Goal: Information Seeking & Learning: Learn about a topic

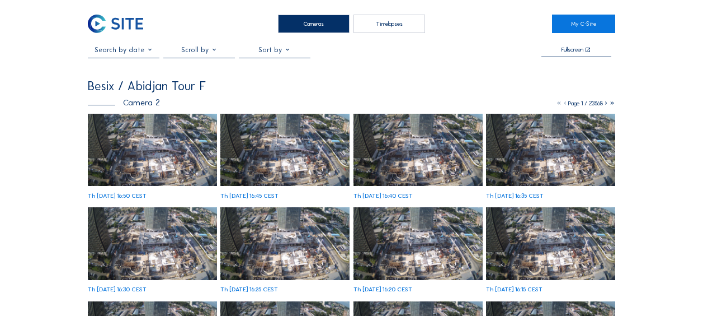
click at [149, 161] on img at bounding box center [152, 150] width 129 height 73
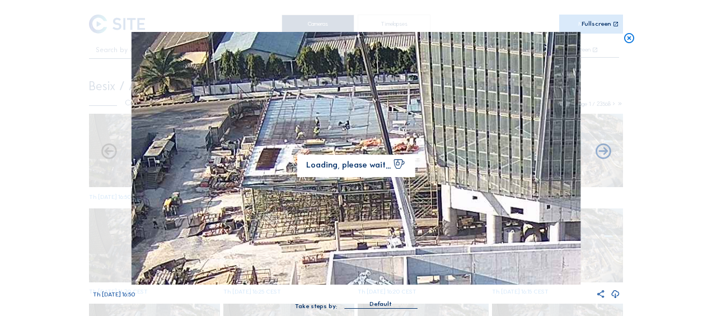
drag, startPoint x: 305, startPoint y: 105, endPoint x: 286, endPoint y: 148, distance: 47.3
click at [287, 147] on img at bounding box center [355, 158] width 449 height 252
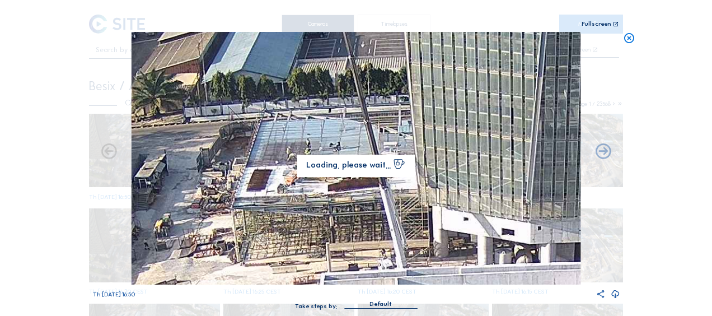
drag, startPoint x: 304, startPoint y: 123, endPoint x: 294, endPoint y: 146, distance: 24.8
click at [294, 146] on img at bounding box center [355, 158] width 449 height 252
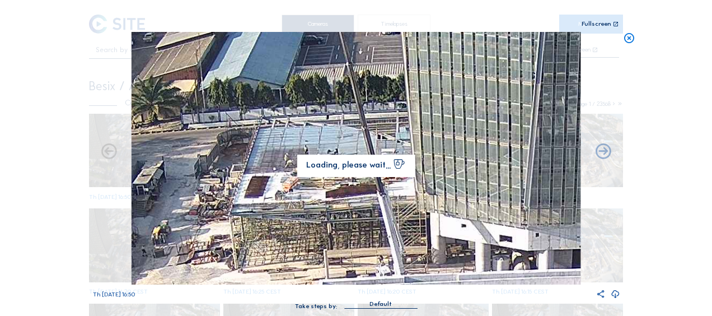
click at [628, 43] on icon at bounding box center [629, 38] width 12 height 13
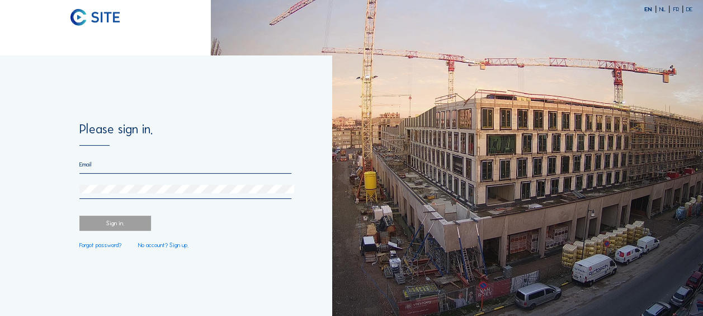
type input "florian.bonnet@besix.com"
drag, startPoint x: 179, startPoint y: 269, endPoint x: 174, endPoint y: 261, distance: 9.8
click at [174, 261] on div "Please sign in. florian.bonnet@besix.com Sign in. Forgot password? No account? …" at bounding box center [166, 185] width 332 height 260
drag, startPoint x: 174, startPoint y: 261, endPoint x: 126, endPoint y: 223, distance: 60.9
click at [126, 223] on div "Sign in." at bounding box center [115, 222] width 72 height 15
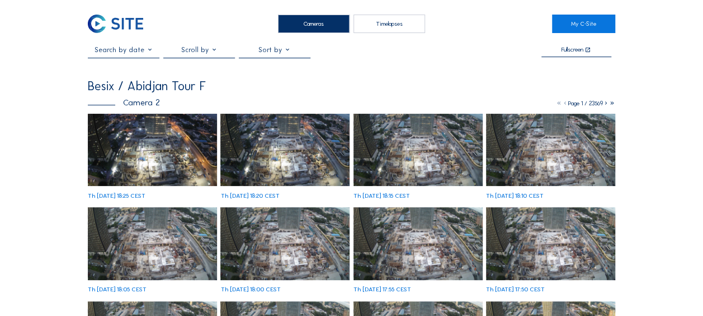
click at [119, 166] on img at bounding box center [152, 150] width 129 height 73
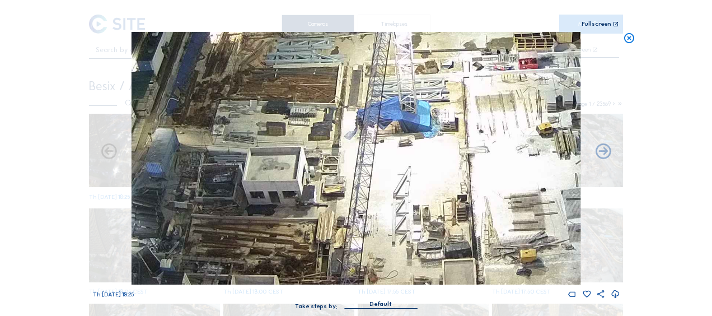
drag, startPoint x: 404, startPoint y: 250, endPoint x: 409, endPoint y: 191, distance: 58.4
click at [409, 191] on img at bounding box center [355, 158] width 449 height 252
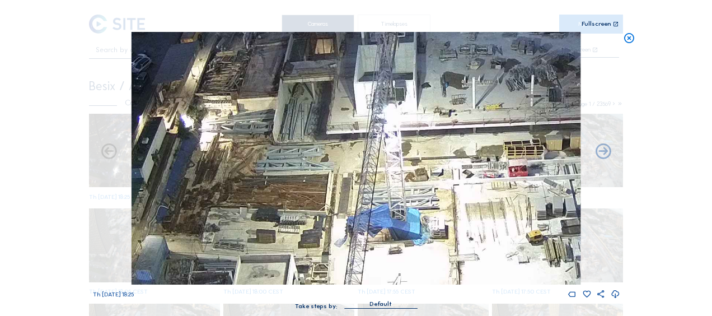
drag, startPoint x: 282, startPoint y: 140, endPoint x: 272, endPoint y: 247, distance: 107.9
click at [272, 247] on img at bounding box center [355, 158] width 449 height 252
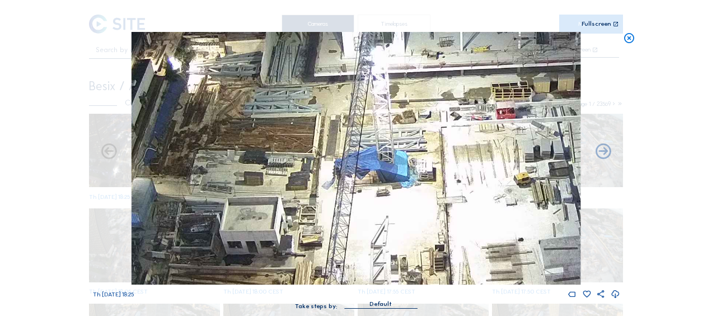
drag, startPoint x: 288, startPoint y: 230, endPoint x: 272, endPoint y: 154, distance: 77.3
click at [272, 154] on img at bounding box center [355, 158] width 449 height 252
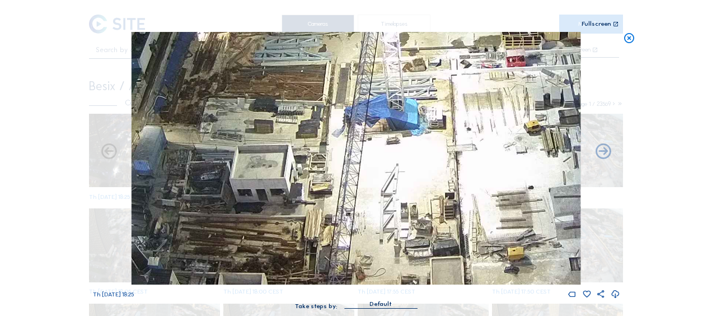
drag, startPoint x: 354, startPoint y: 234, endPoint x: 366, endPoint y: 196, distance: 40.0
click at [366, 196] on img at bounding box center [355, 158] width 449 height 252
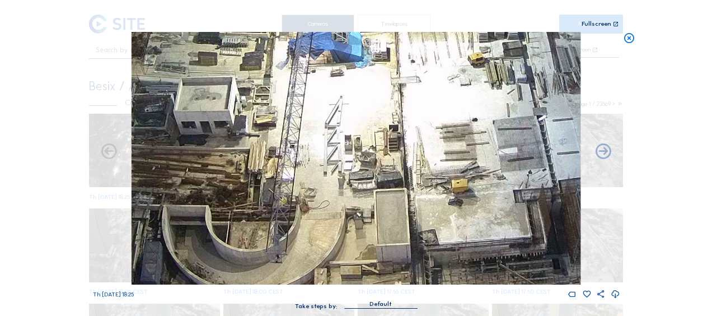
drag, startPoint x: 385, startPoint y: 219, endPoint x: 238, endPoint y: 79, distance: 202.6
click at [238, 79] on img at bounding box center [355, 158] width 449 height 252
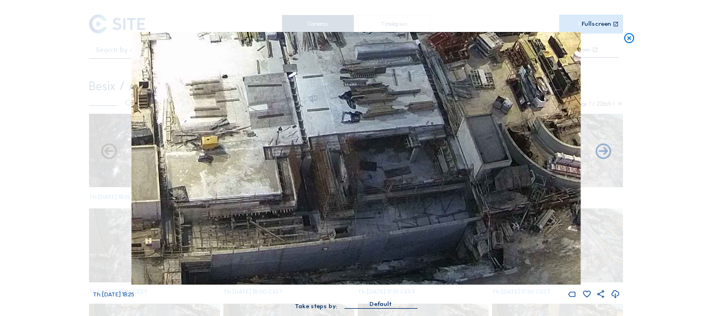
drag, startPoint x: 413, startPoint y: 140, endPoint x: 258, endPoint y: 145, distance: 155.6
click at [258, 145] on img at bounding box center [355, 158] width 449 height 252
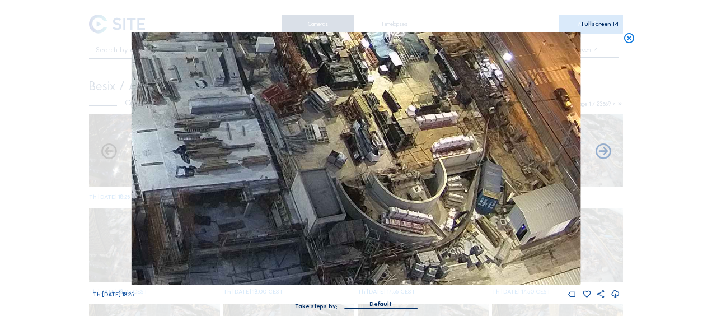
drag, startPoint x: 473, startPoint y: 168, endPoint x: 307, endPoint y: 222, distance: 174.3
click at [307, 222] on img at bounding box center [355, 158] width 449 height 252
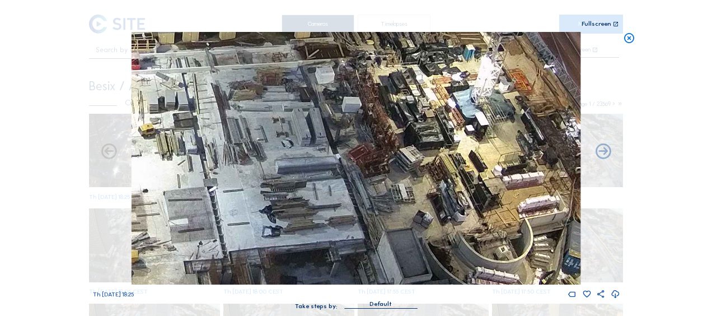
drag, startPoint x: 349, startPoint y: 147, endPoint x: 442, endPoint y: 209, distance: 111.4
click at [459, 212] on img at bounding box center [355, 158] width 449 height 252
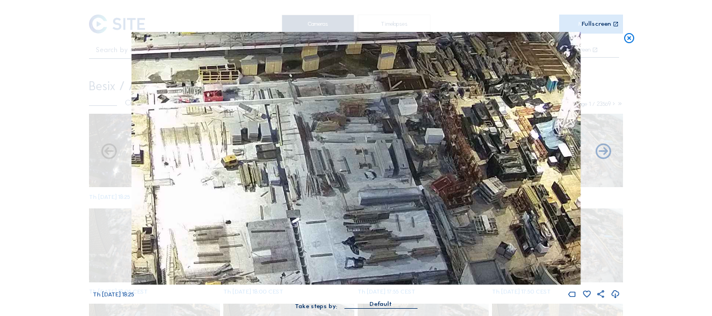
drag, startPoint x: 341, startPoint y: 177, endPoint x: 444, endPoint y: 213, distance: 109.0
click at [444, 213] on img at bounding box center [355, 158] width 449 height 252
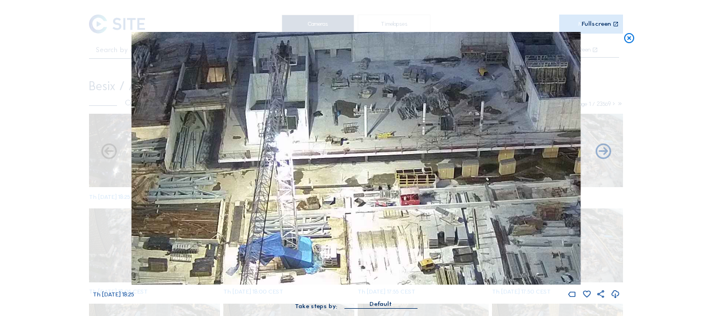
drag, startPoint x: 390, startPoint y: 201, endPoint x: 478, endPoint y: 256, distance: 104.3
click at [478, 256] on img at bounding box center [355, 158] width 449 height 252
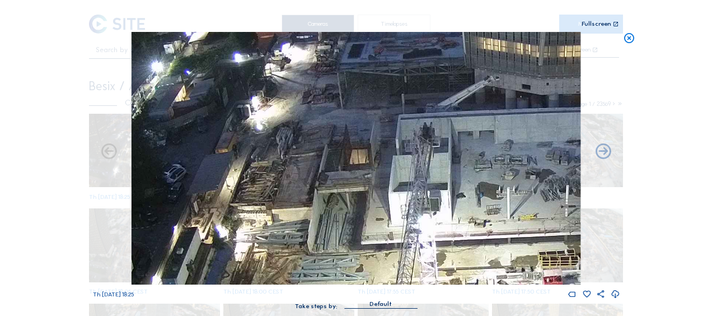
drag, startPoint x: 298, startPoint y: 159, endPoint x: 426, endPoint y: 228, distance: 145.7
click at [426, 228] on img at bounding box center [355, 158] width 449 height 252
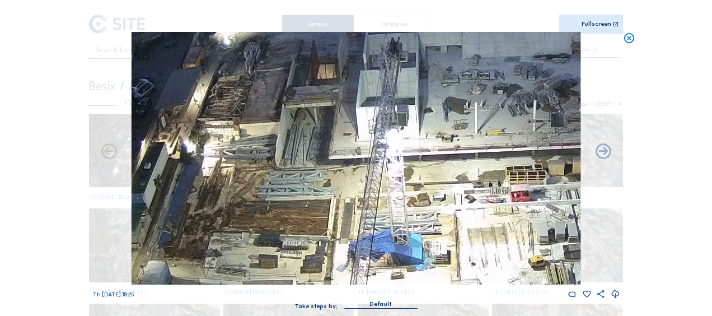
drag, startPoint x: 352, startPoint y: 167, endPoint x: 330, endPoint y: 136, distance: 37.7
click at [330, 136] on img at bounding box center [355, 158] width 449 height 252
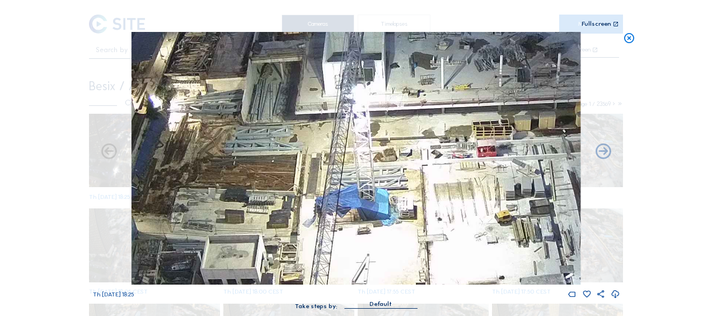
drag, startPoint x: 369, startPoint y: 198, endPoint x: 330, endPoint y: 148, distance: 63.0
click at [330, 148] on img at bounding box center [355, 158] width 449 height 252
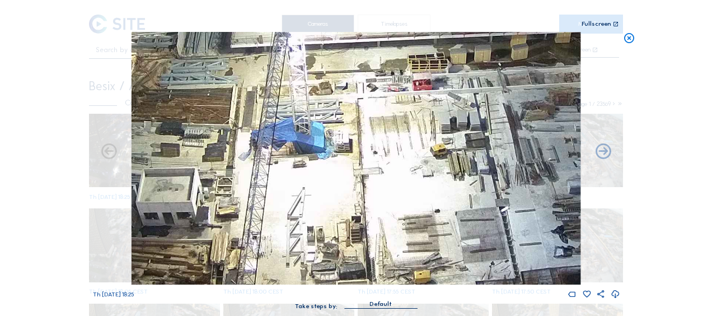
drag, startPoint x: 350, startPoint y: 172, endPoint x: 311, endPoint y: 130, distance: 57.4
click at [311, 130] on img at bounding box center [355, 158] width 449 height 252
drag, startPoint x: 384, startPoint y: 206, endPoint x: 347, endPoint y: 163, distance: 56.7
click at [347, 163] on img at bounding box center [355, 158] width 449 height 252
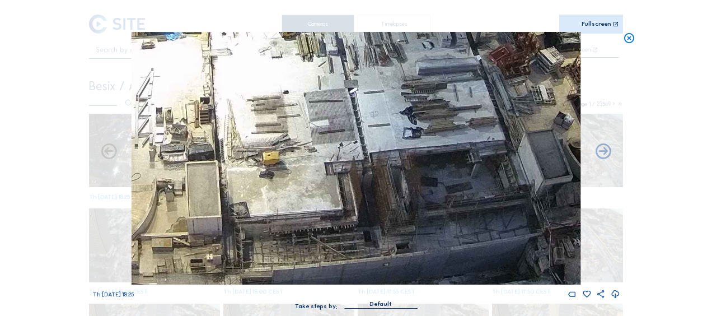
drag, startPoint x: 261, startPoint y: 158, endPoint x: 206, endPoint y: 113, distance: 70.3
click at [206, 113] on img at bounding box center [355, 158] width 449 height 252
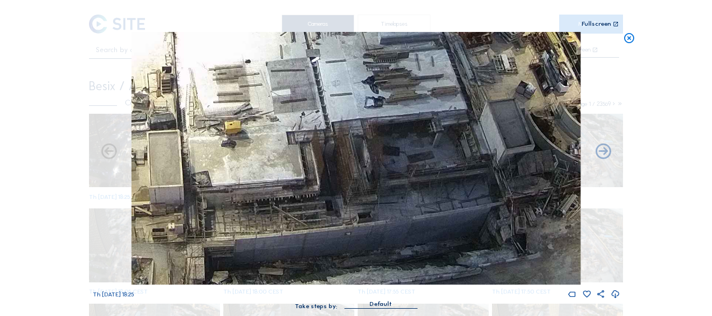
drag, startPoint x: 326, startPoint y: 172, endPoint x: 203, endPoint y: 86, distance: 151.0
click at [203, 86] on img at bounding box center [355, 158] width 449 height 252
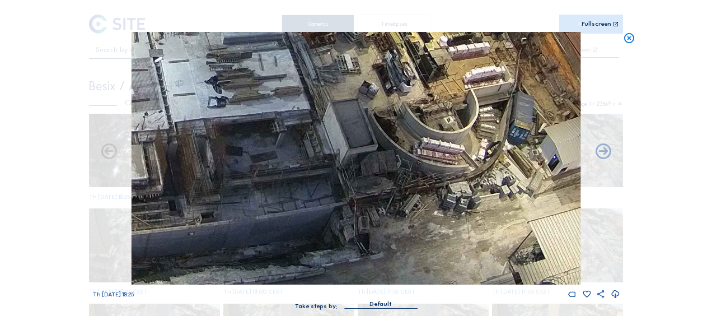
drag, startPoint x: 368, startPoint y: 178, endPoint x: 353, endPoint y: 171, distance: 16.8
click at [353, 171] on img at bounding box center [355, 158] width 449 height 252
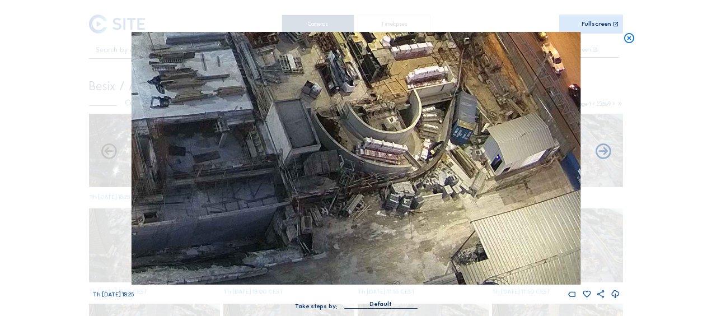
drag, startPoint x: 356, startPoint y: 182, endPoint x: 348, endPoint y: 176, distance: 9.6
click at [348, 176] on img at bounding box center [355, 158] width 449 height 252
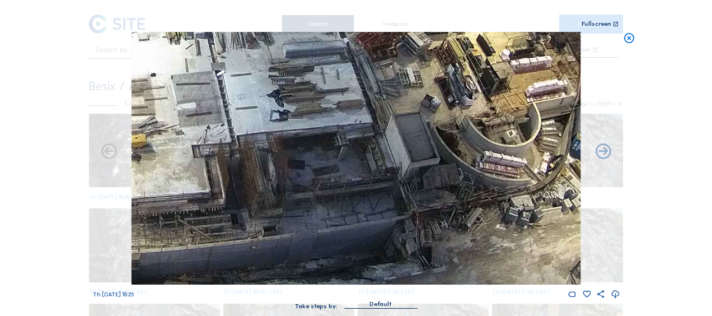
drag, startPoint x: 269, startPoint y: 129, endPoint x: 453, endPoint y: 158, distance: 186.9
click at [445, 153] on img at bounding box center [355, 158] width 449 height 252
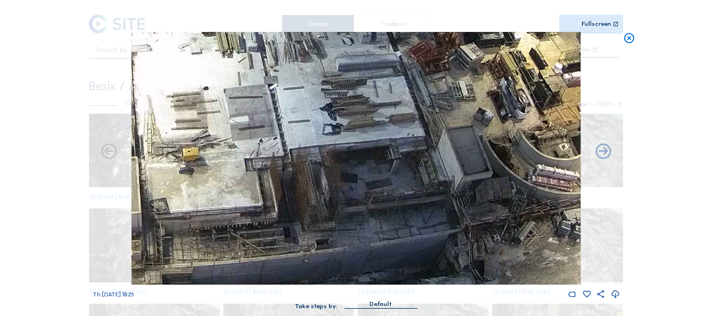
drag, startPoint x: 357, startPoint y: 160, endPoint x: 462, endPoint y: 173, distance: 106.0
click at [462, 173] on img at bounding box center [355, 158] width 449 height 252
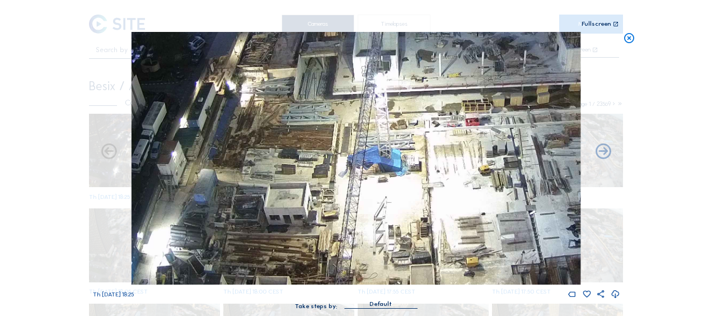
drag, startPoint x: 238, startPoint y: 68, endPoint x: 375, endPoint y: 159, distance: 163.9
click at [375, 159] on img at bounding box center [355, 158] width 449 height 252
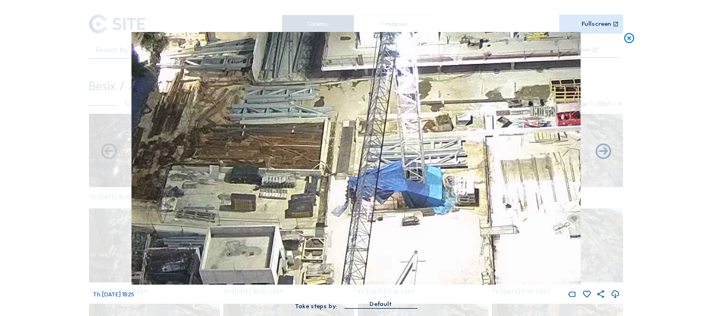
drag, startPoint x: 296, startPoint y: 123, endPoint x: 331, endPoint y: 145, distance: 41.8
click at [332, 145] on img at bounding box center [355, 158] width 449 height 252
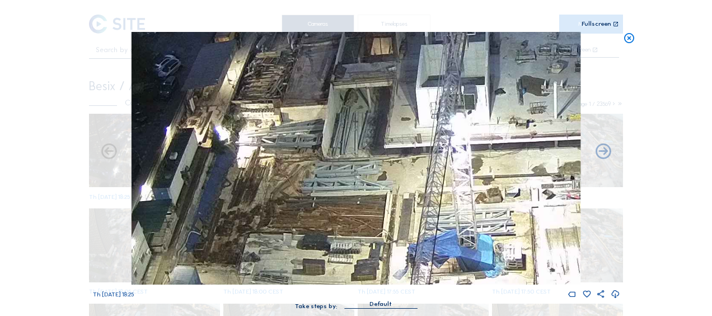
drag, startPoint x: 273, startPoint y: 110, endPoint x: 310, endPoint y: 164, distance: 66.1
click at [310, 164] on img at bounding box center [355, 158] width 449 height 252
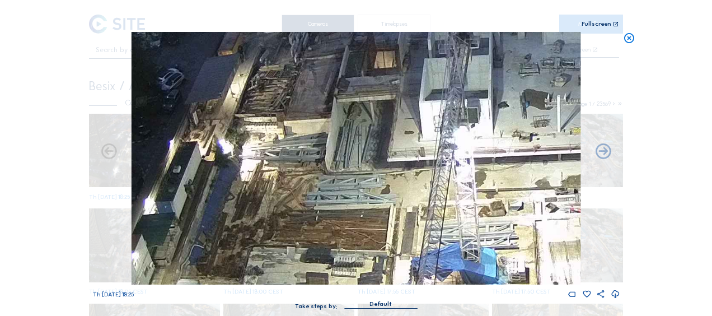
drag, startPoint x: 293, startPoint y: 123, endPoint x: 307, endPoint y: 143, distance: 24.7
click at [307, 143] on img at bounding box center [355, 158] width 449 height 252
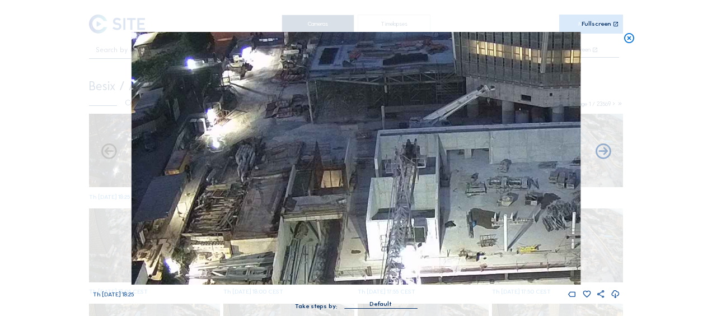
drag, startPoint x: 282, startPoint y: 180, endPoint x: 230, endPoint y: 277, distance: 109.9
click at [230, 277] on img at bounding box center [355, 158] width 449 height 252
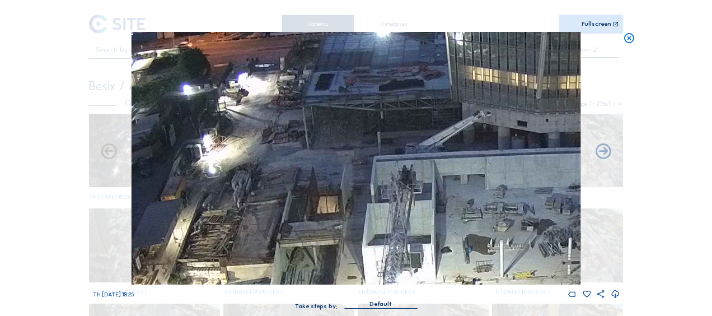
drag, startPoint x: 256, startPoint y: 174, endPoint x: 266, endPoint y: 195, distance: 23.0
click at [266, 195] on img at bounding box center [355, 158] width 449 height 252
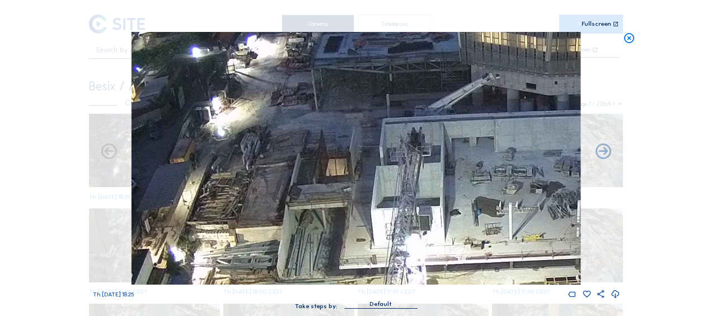
drag, startPoint x: 286, startPoint y: 217, endPoint x: 286, endPoint y: 173, distance: 44.2
click at [286, 173] on img at bounding box center [355, 158] width 449 height 252
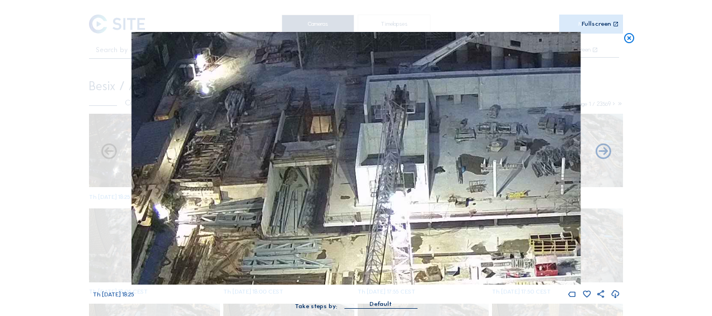
drag, startPoint x: 292, startPoint y: 199, endPoint x: 276, endPoint y: 156, distance: 46.6
click at [276, 156] on img at bounding box center [355, 158] width 449 height 252
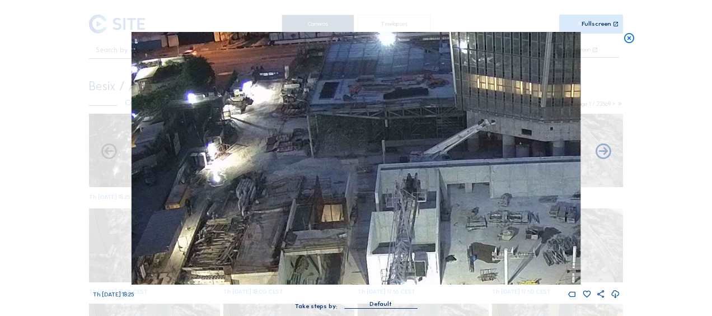
drag, startPoint x: 276, startPoint y: 166, endPoint x: 286, endPoint y: 248, distance: 83.4
click at [286, 248] on img at bounding box center [355, 158] width 449 height 252
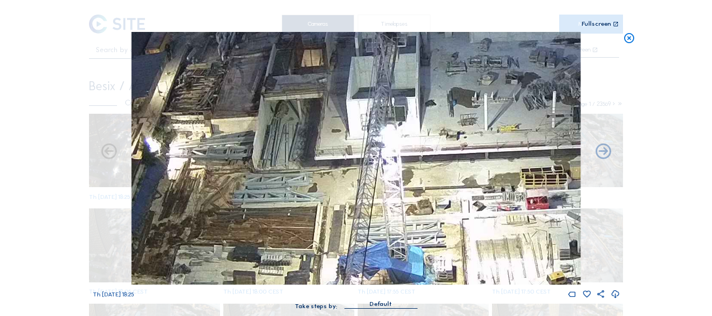
drag, startPoint x: 280, startPoint y: 236, endPoint x: 269, endPoint y: 87, distance: 148.7
click at [269, 87] on img at bounding box center [355, 158] width 449 height 252
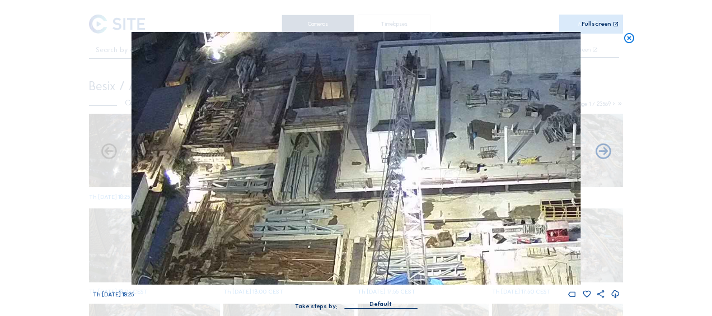
drag, startPoint x: 250, startPoint y: 181, endPoint x: 270, endPoint y: 214, distance: 38.2
click at [270, 214] on img at bounding box center [355, 158] width 449 height 252
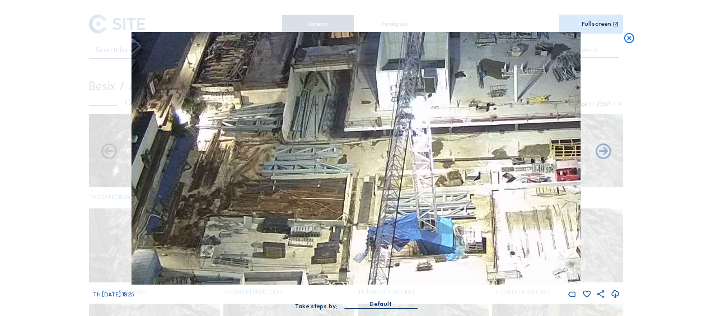
drag, startPoint x: 273, startPoint y: 208, endPoint x: 280, endPoint y: 153, distance: 55.2
click at [280, 153] on img at bounding box center [355, 158] width 449 height 252
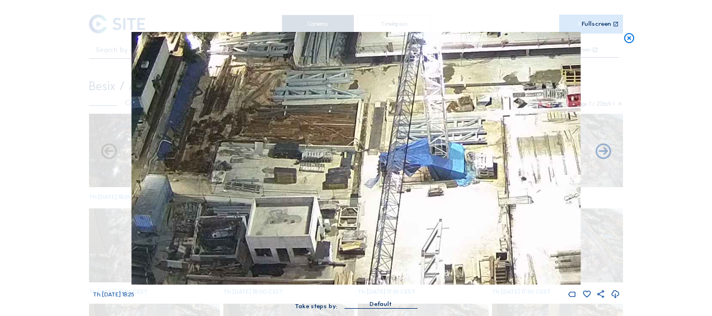
drag, startPoint x: 252, startPoint y: 191, endPoint x: 263, endPoint y: 118, distance: 74.1
click at [263, 118] on img at bounding box center [355, 158] width 449 height 252
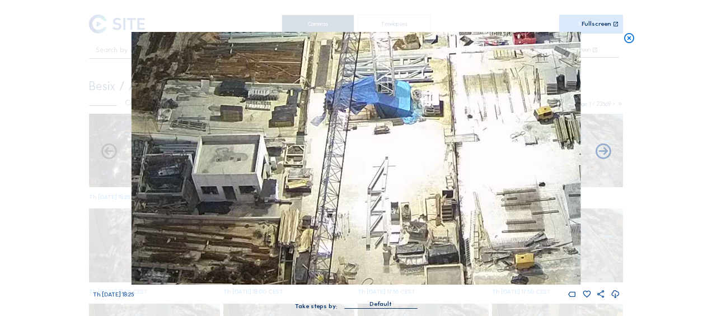
drag, startPoint x: 267, startPoint y: 173, endPoint x: 214, endPoint y: 111, distance: 82.1
click at [214, 111] on img at bounding box center [355, 158] width 449 height 252
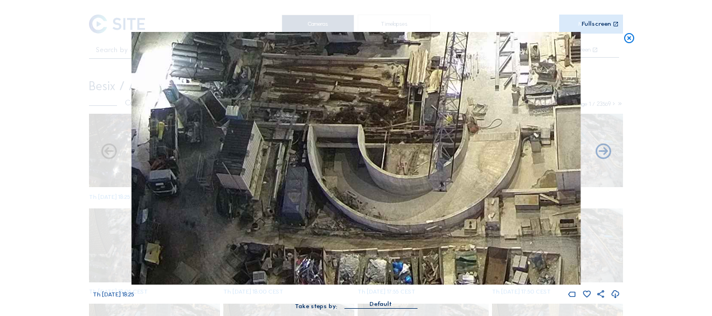
drag, startPoint x: 228, startPoint y: 176, endPoint x: 356, endPoint y: -6, distance: 222.4
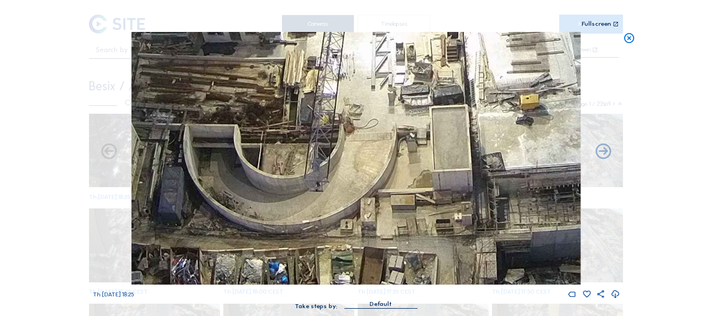
drag, startPoint x: 302, startPoint y: 72, endPoint x: 97, endPoint y: 39, distance: 207.9
click at [83, 27] on div "Scroll to travel through time | Press 'Alt' Button + Scroll to Zoom | Click and…" at bounding box center [356, 158] width 712 height 316
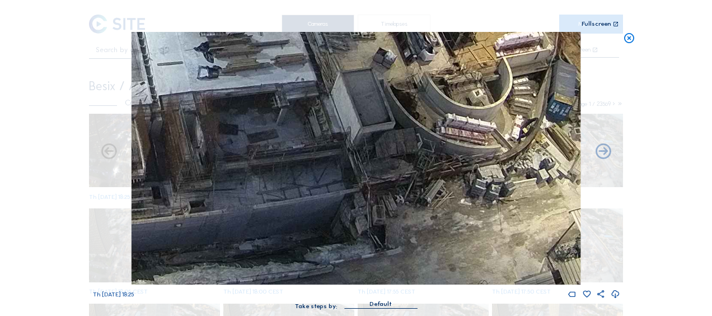
drag, startPoint x: 339, startPoint y: 164, endPoint x: 100, endPoint y: 24, distance: 277.3
click at [100, 24] on div "Scroll to travel through time | Press 'Alt' Button + Scroll to Zoom | Click and…" at bounding box center [356, 160] width 526 height 320
click at [176, 101] on img at bounding box center [355, 158] width 449 height 252
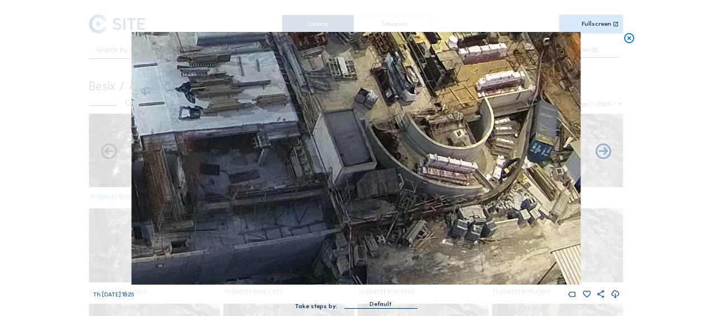
drag, startPoint x: 176, startPoint y: 101, endPoint x: 158, endPoint y: 135, distance: 38.3
click at [158, 134] on img at bounding box center [355, 158] width 449 height 252
